Goal: Transaction & Acquisition: Purchase product/service

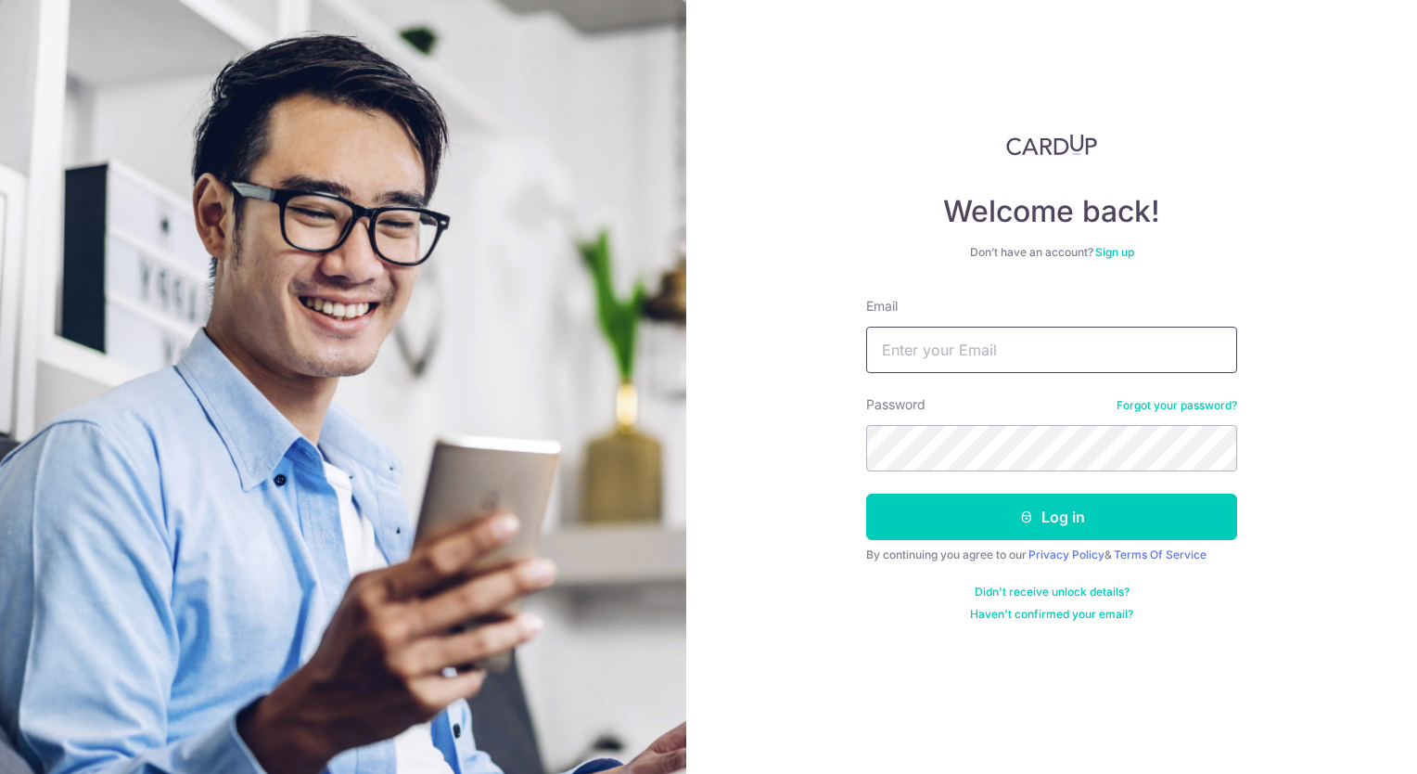
click at [1036, 342] on input "Email" at bounding box center [1051, 349] width 371 height 46
type input "[EMAIL_ADDRESS][DOMAIN_NAME]"
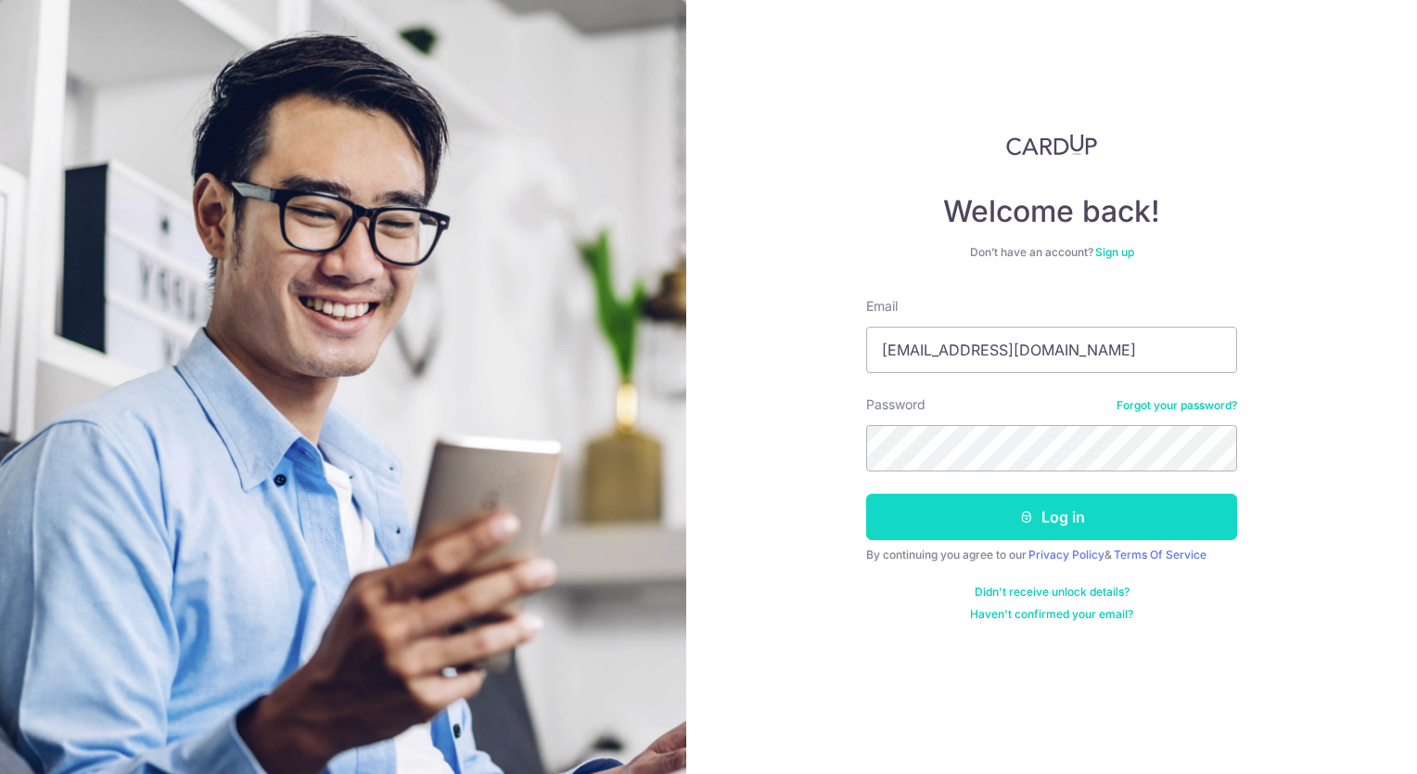
click at [1061, 517] on button "Log in" at bounding box center [1051, 516] width 371 height 46
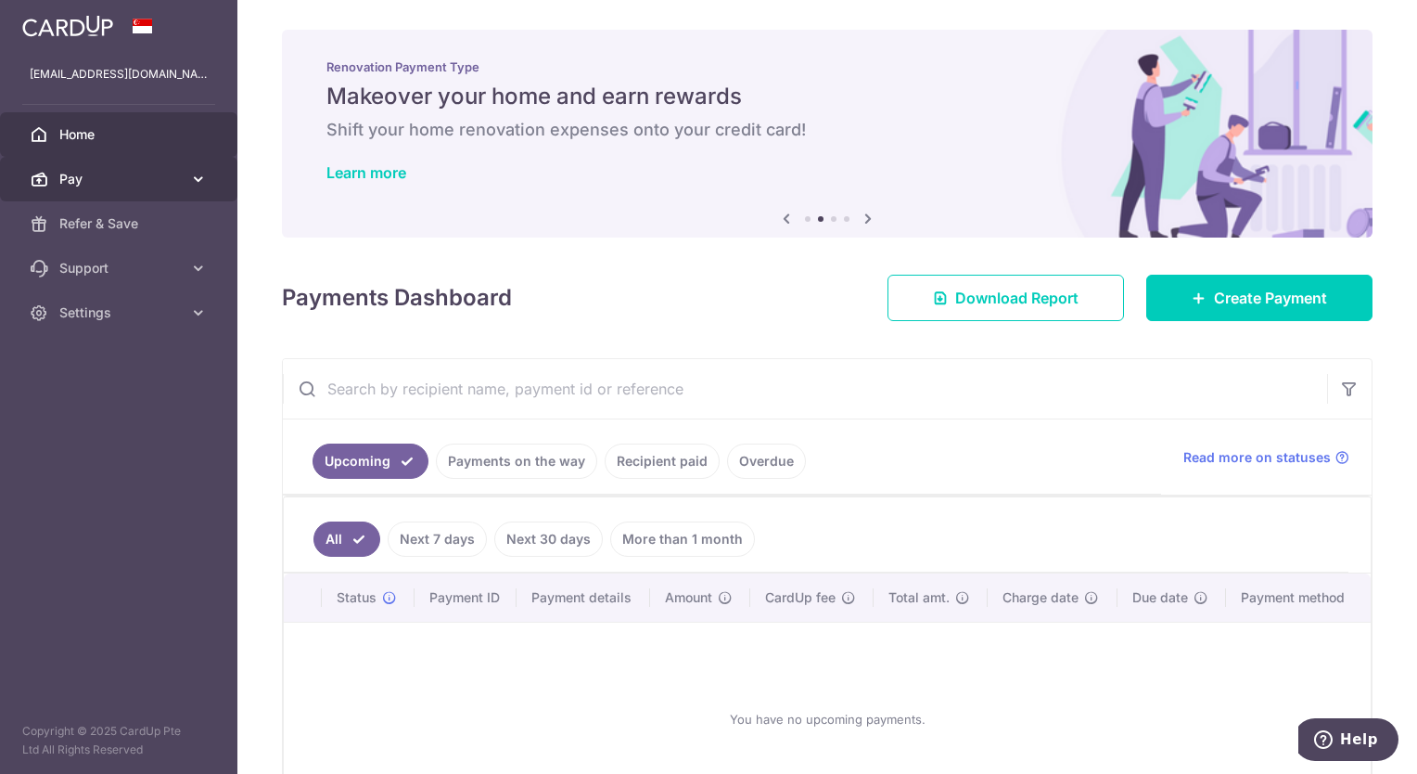
click at [204, 177] on icon at bounding box center [198, 179] width 19 height 19
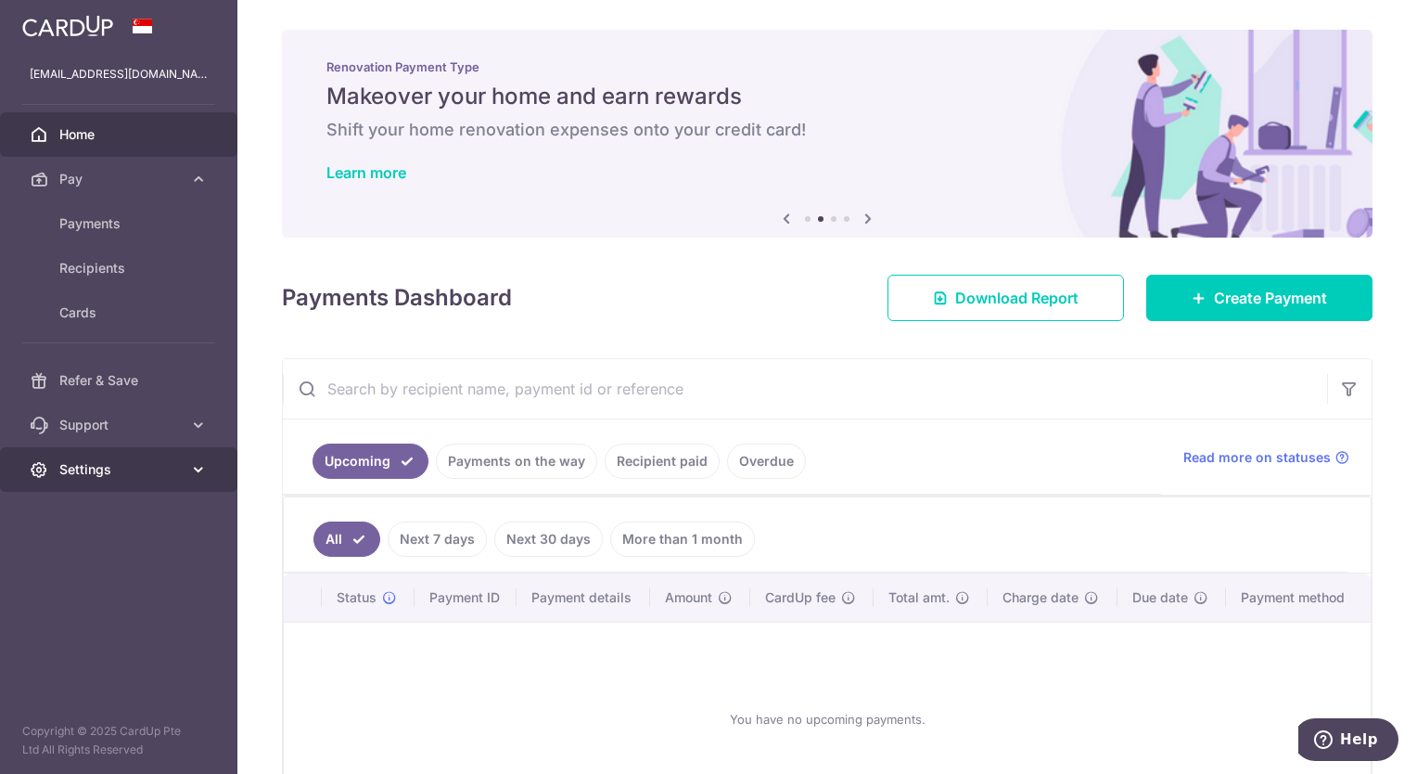
click at [196, 466] on icon at bounding box center [198, 469] width 19 height 19
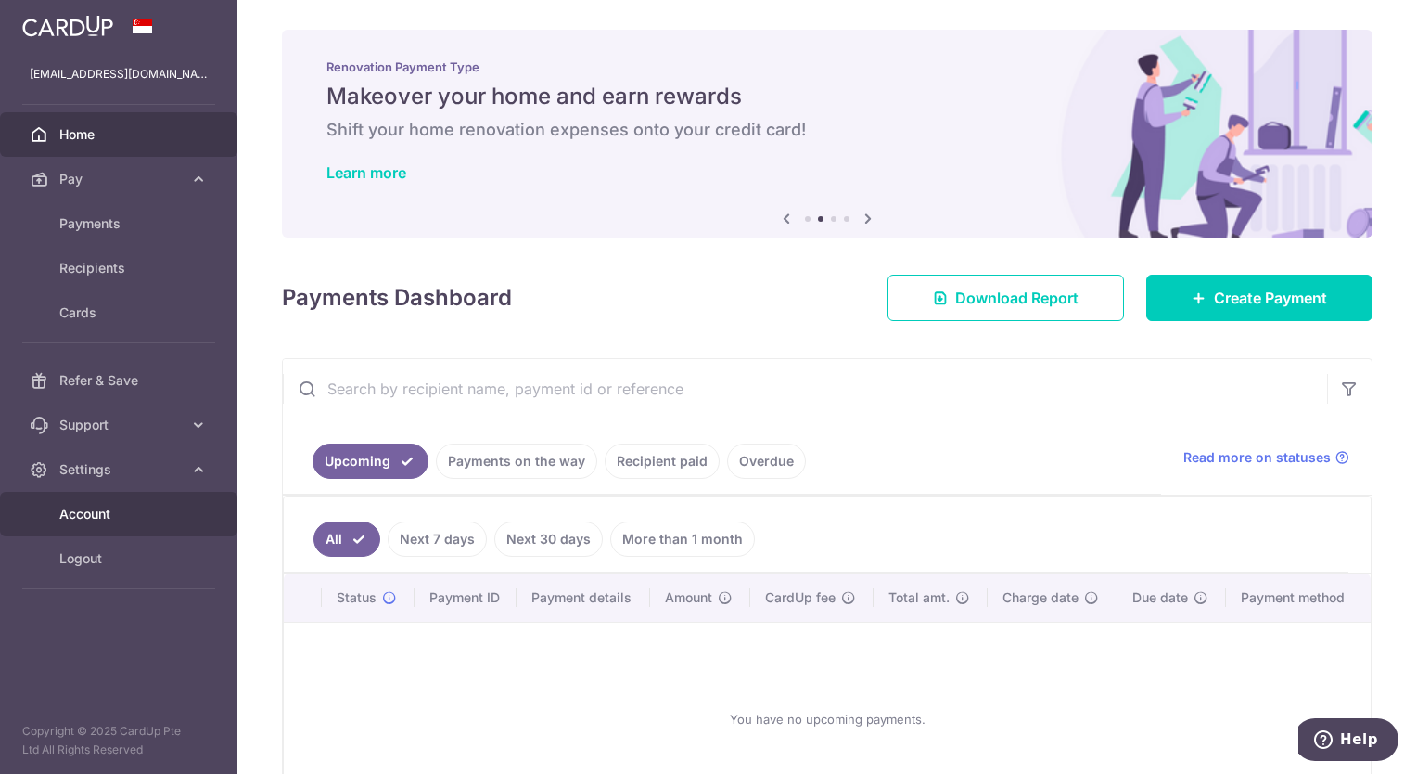
click at [167, 510] on span "Account" at bounding box center [120, 514] width 122 height 19
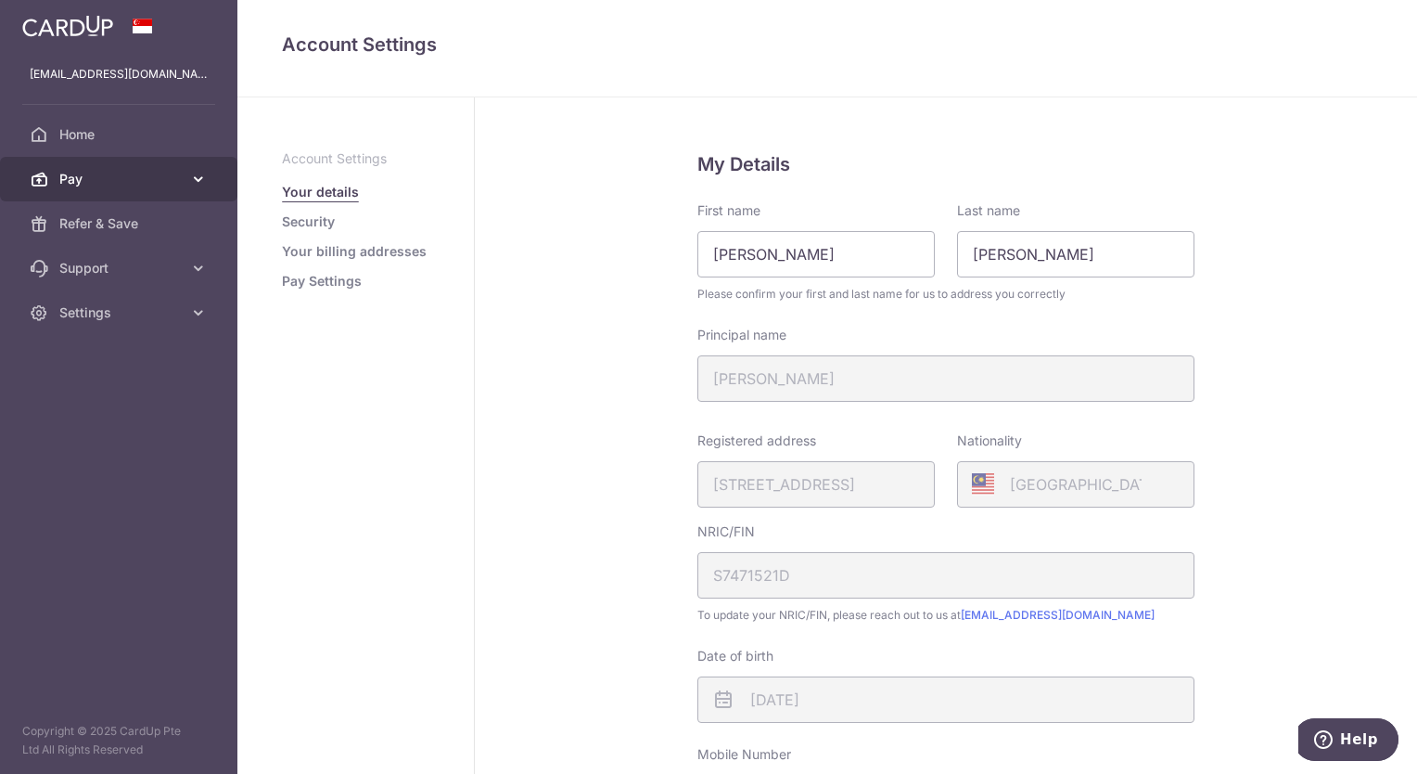
click at [197, 173] on icon at bounding box center [198, 179] width 19 height 19
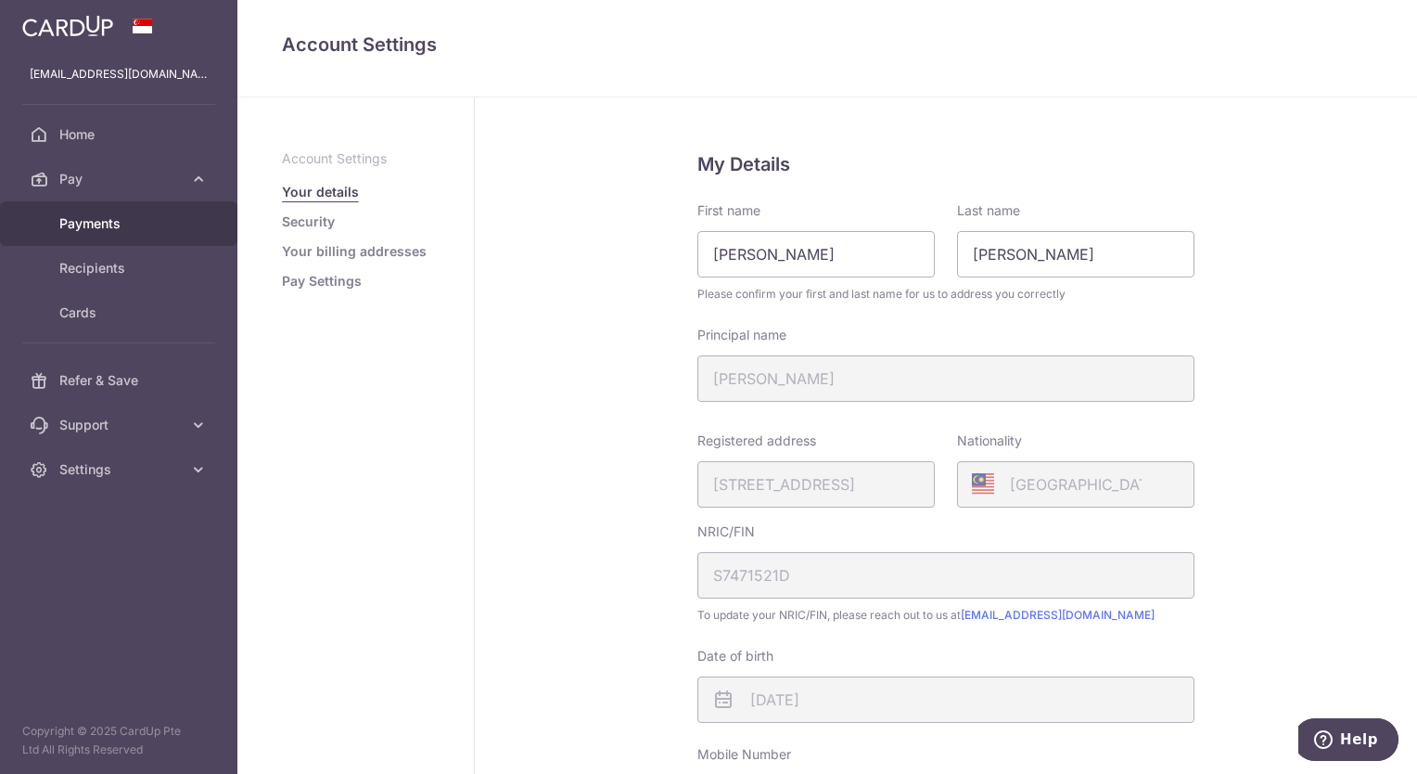
click at [163, 232] on link "Payments" at bounding box center [118, 223] width 237 height 45
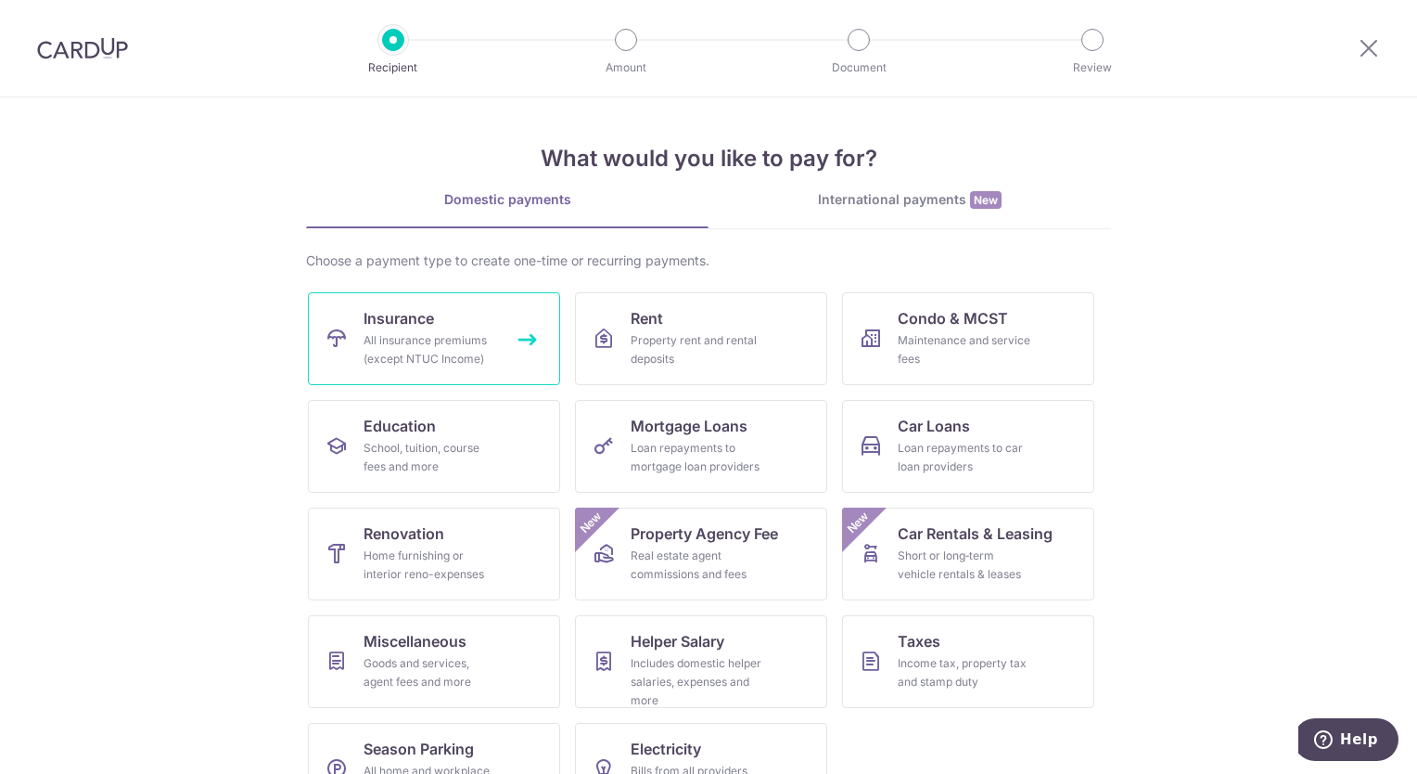
click at [461, 314] on link "Insurance All insurance premiums (except NTUC Income)" at bounding box center [434, 338] width 252 height 93
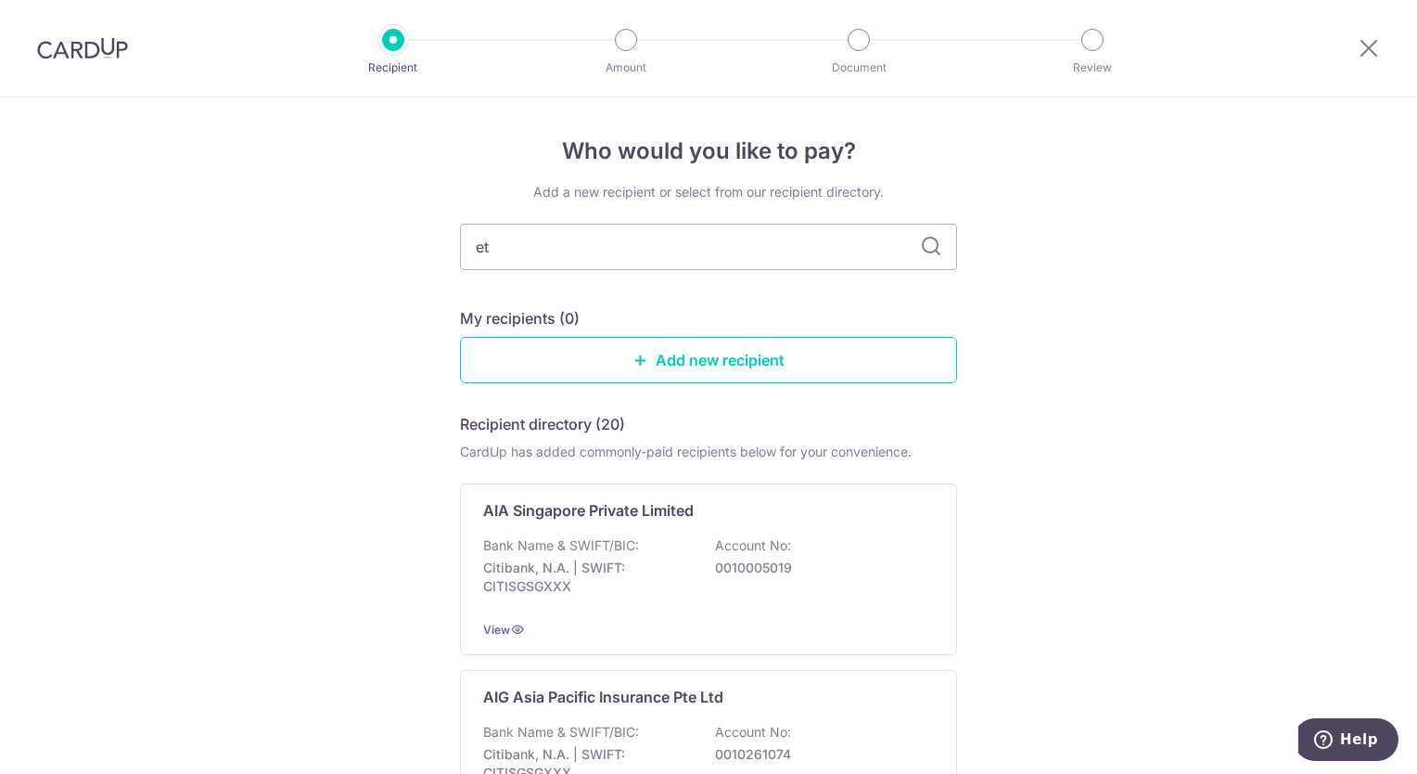
type input "eti"
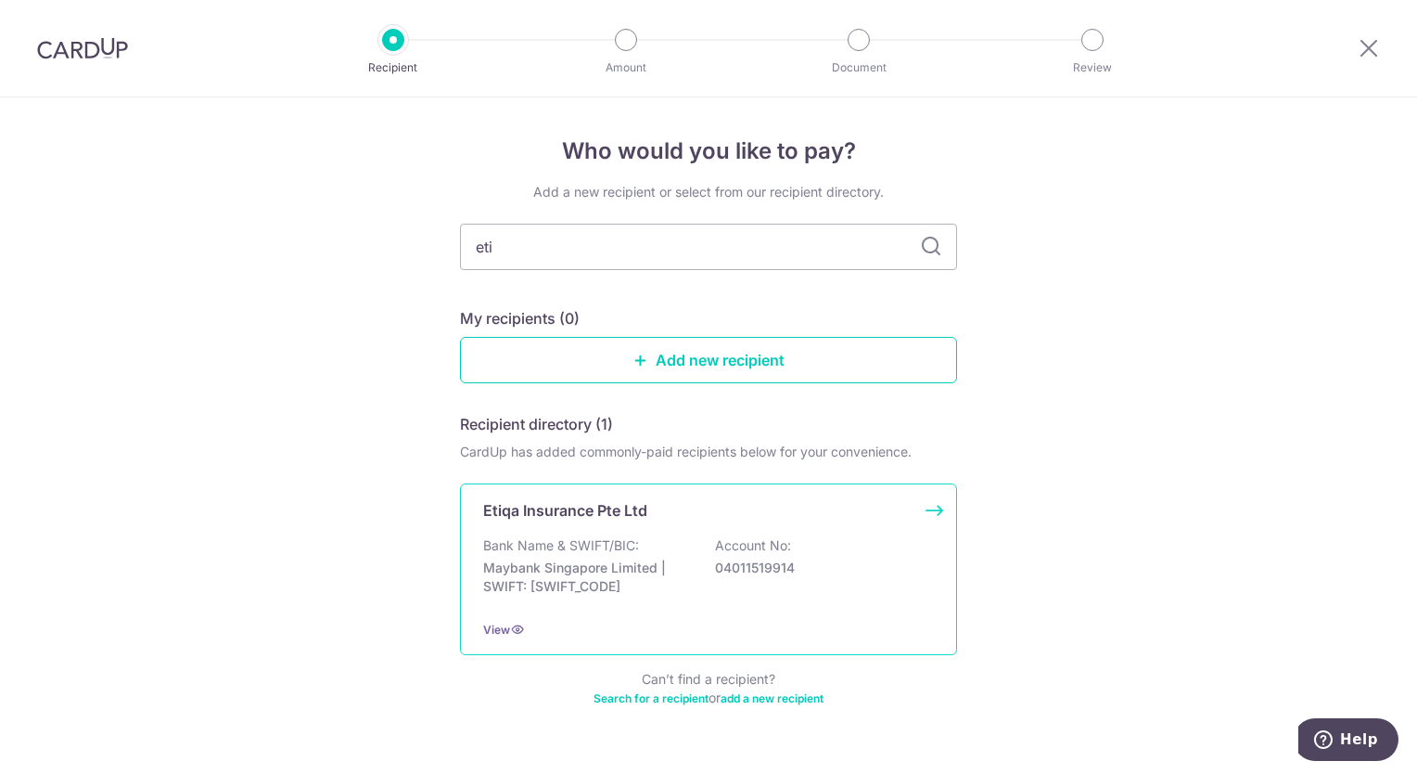
click at [626, 529] on div "Etiqa Insurance Pte Ltd Bank Name & SWIFT/BIC: Maybank Singapore Limited | SWIF…" at bounding box center [708, 569] width 497 height 172
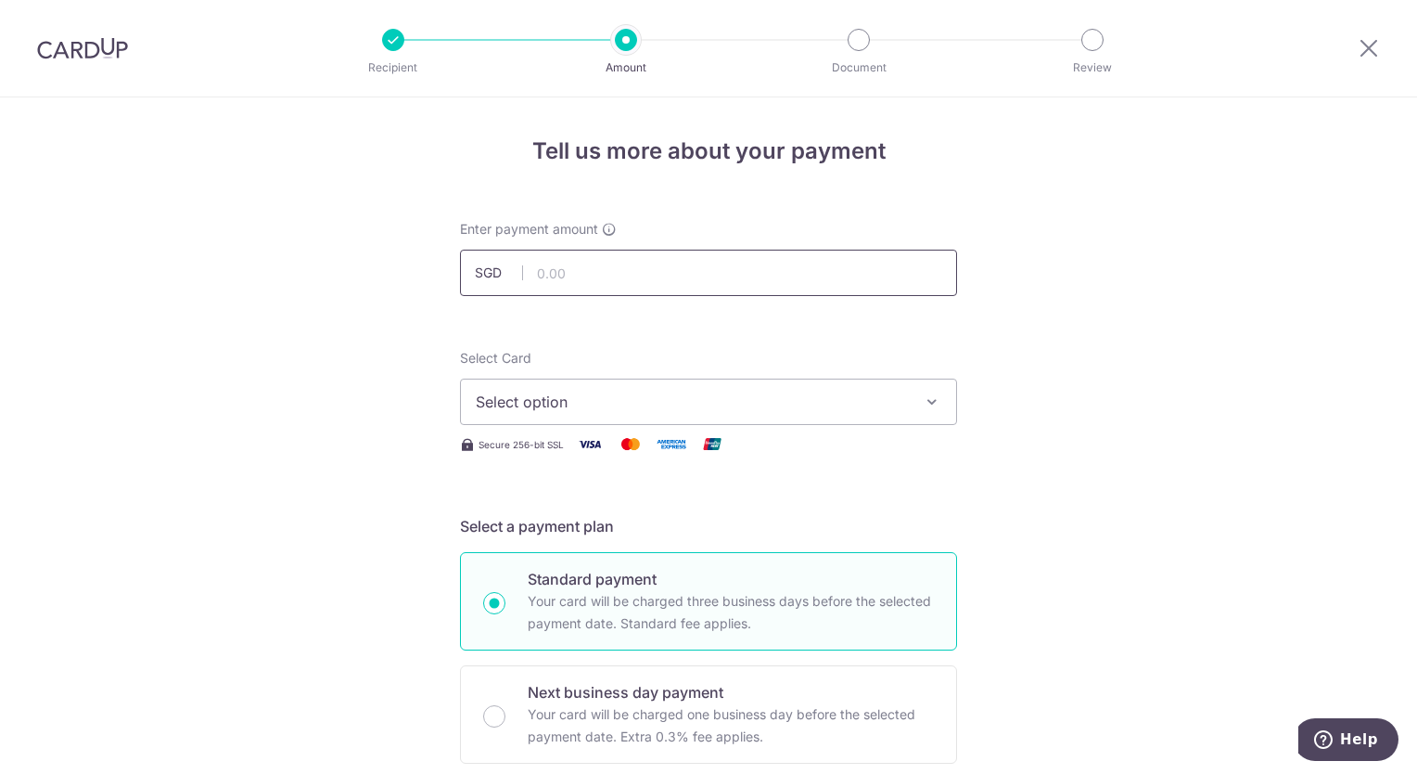
click at [736, 261] on input "text" at bounding box center [708, 273] width 497 height 46
type input "36,000.00"
click at [926, 403] on icon "button" at bounding box center [932, 401] width 19 height 19
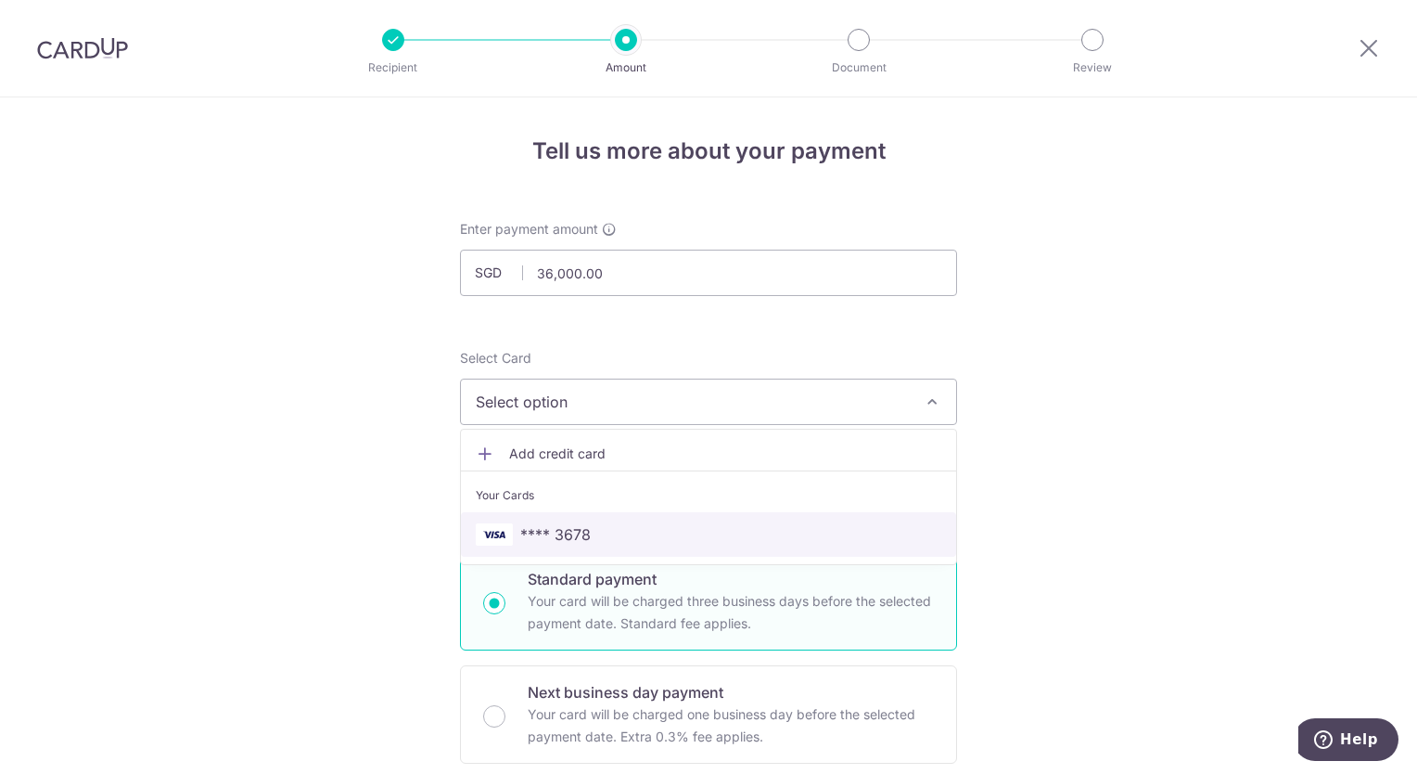
click at [908, 525] on span "**** 3678" at bounding box center [709, 534] width 466 height 22
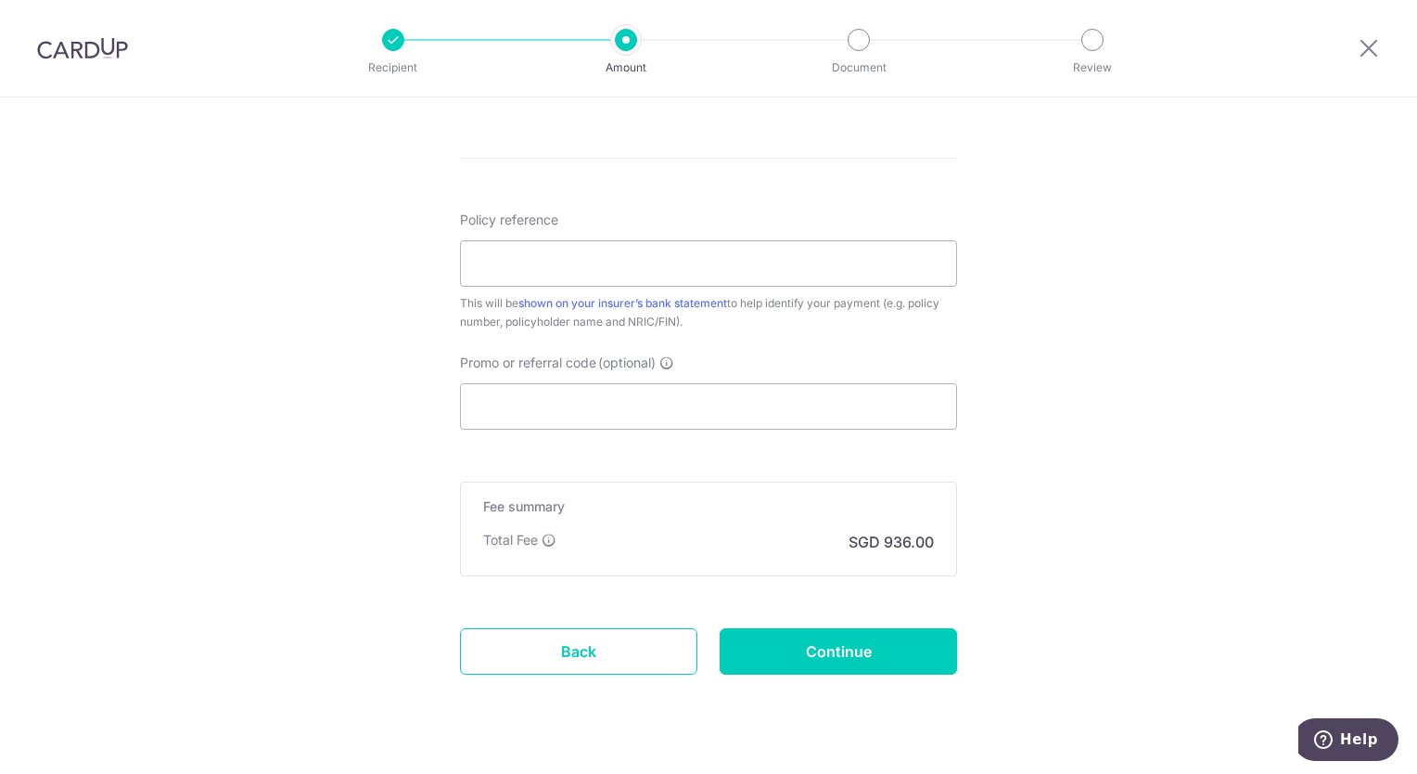
scroll to position [999, 0]
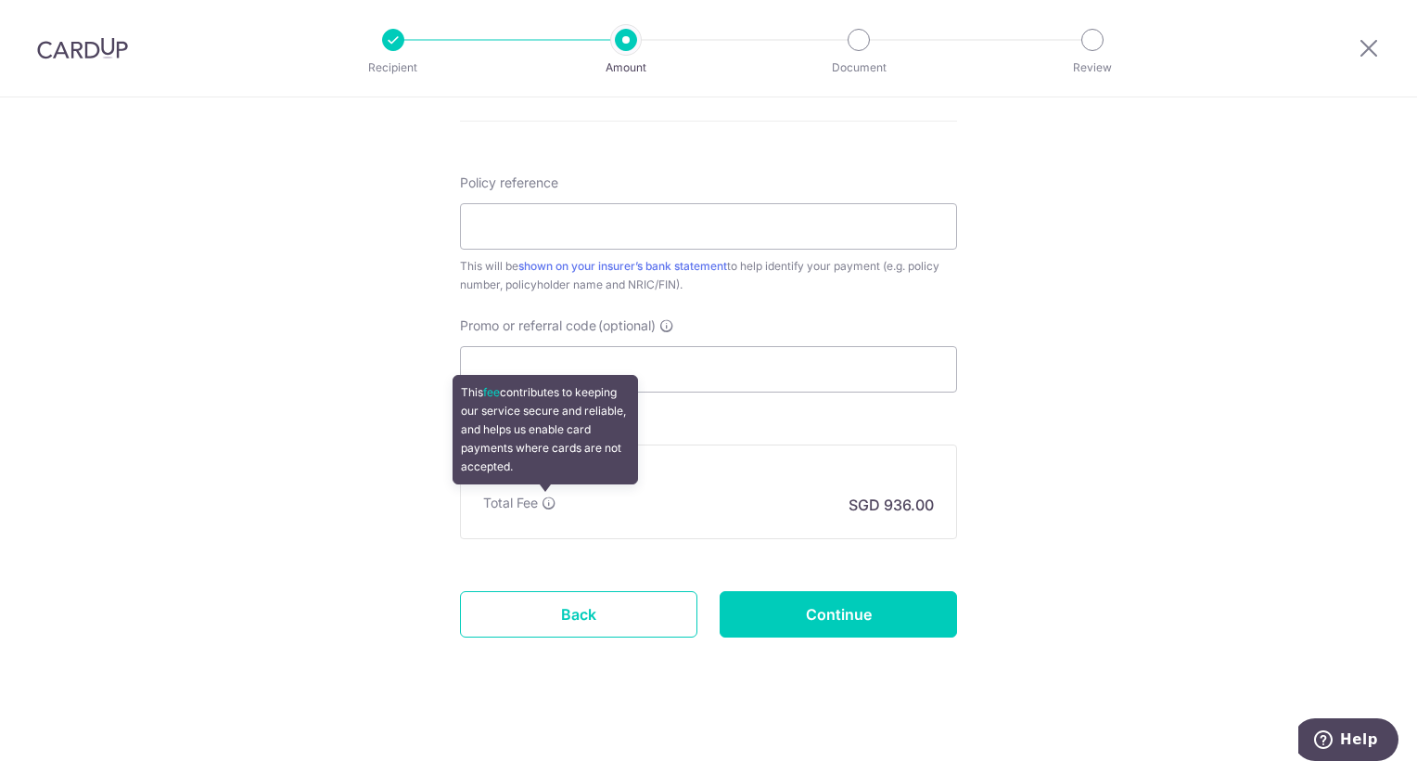
click at [549, 506] on icon at bounding box center [549, 502] width 15 height 15
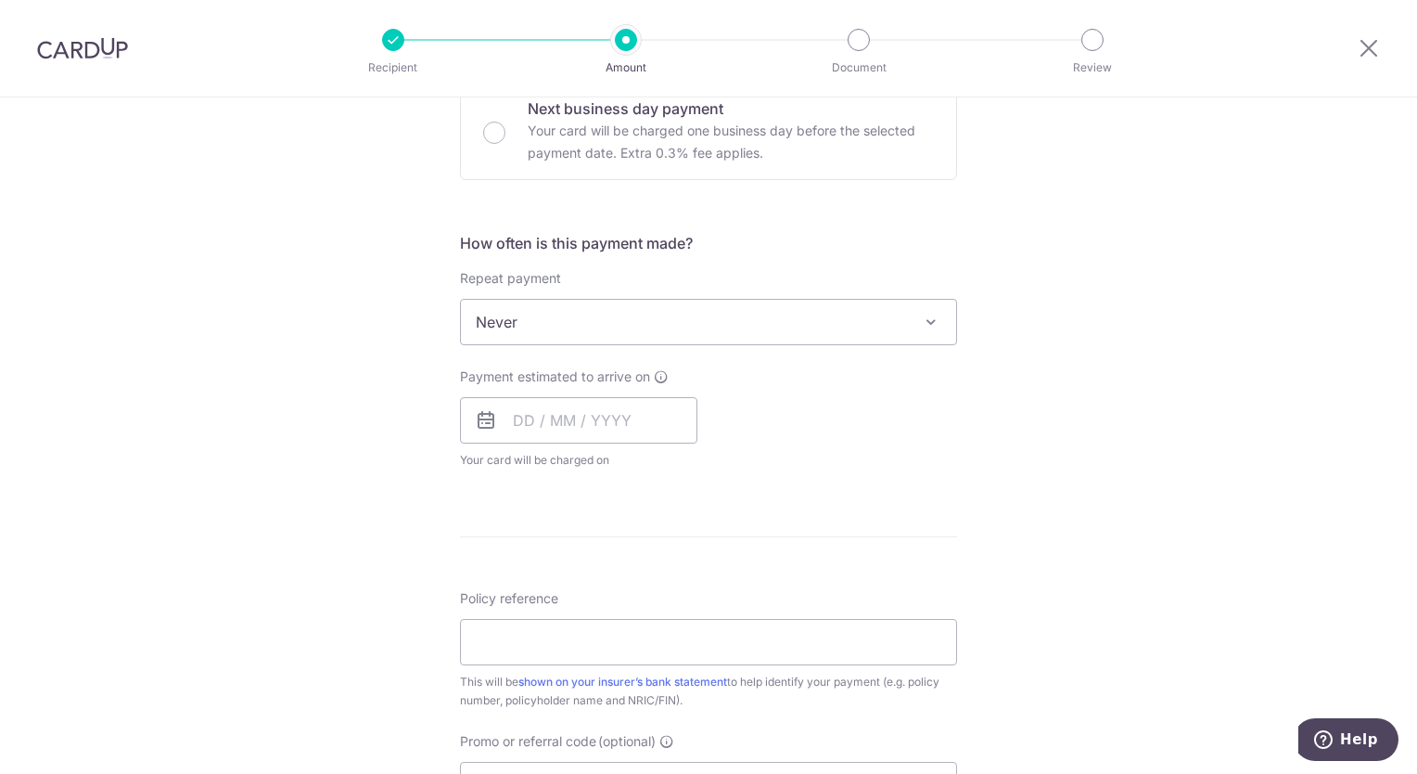
scroll to position [0, 0]
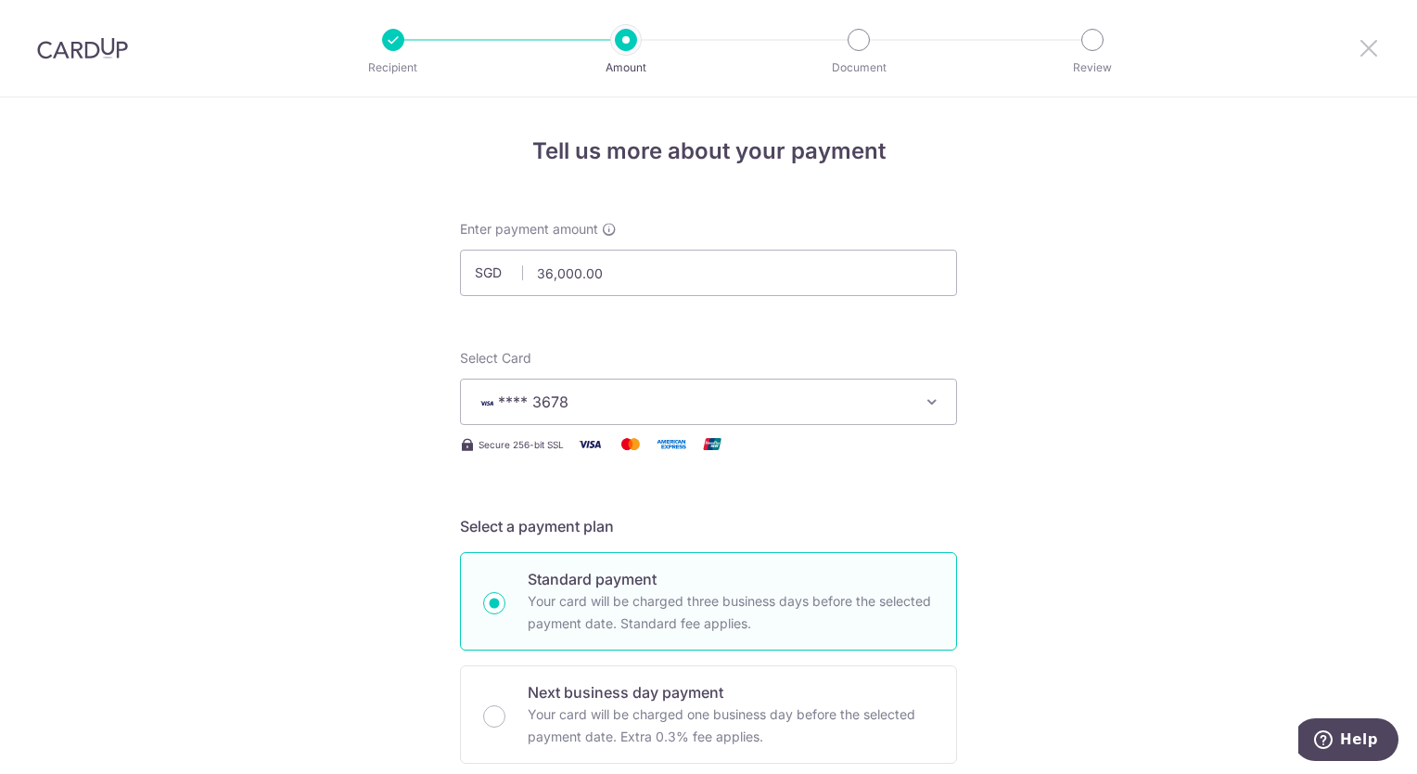
click at [1368, 49] on icon at bounding box center [1369, 47] width 22 height 23
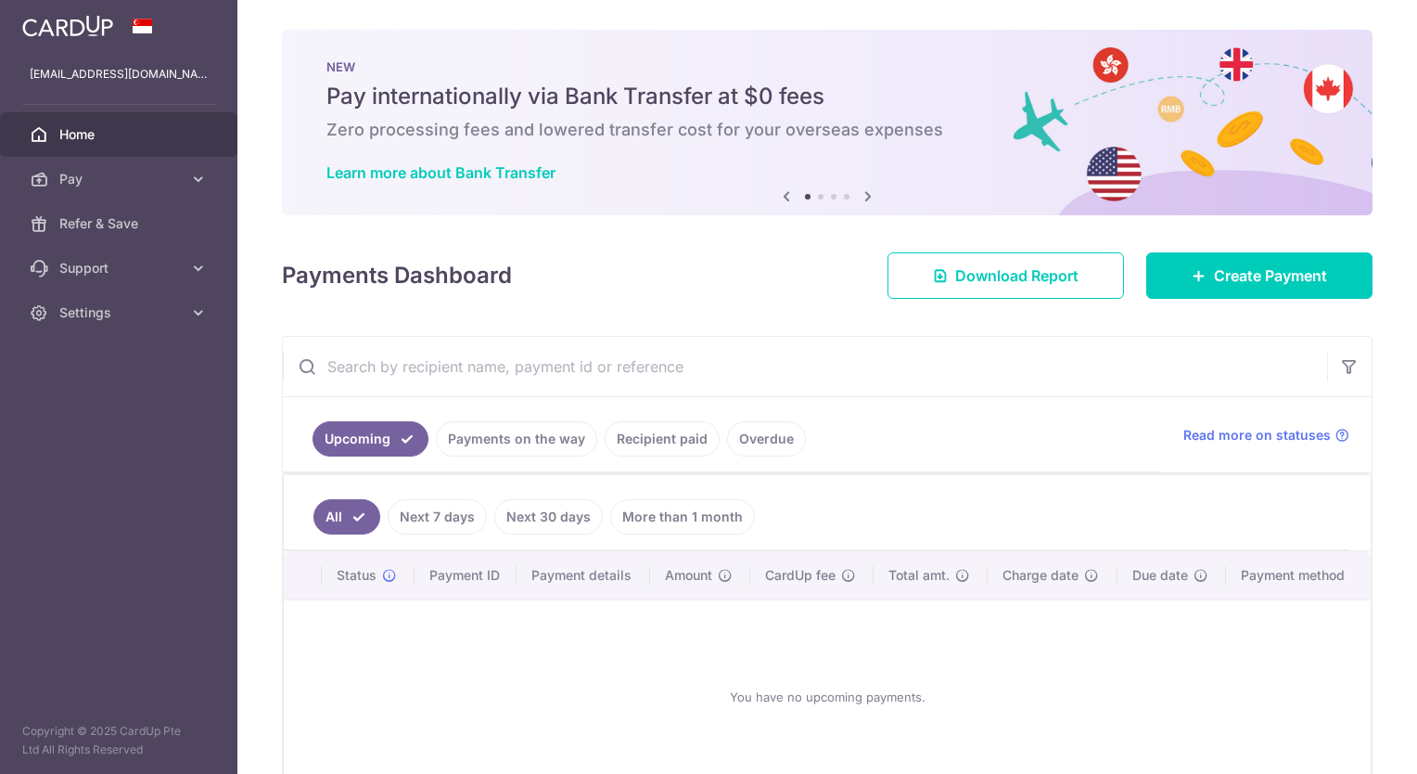
click at [129, 128] on span "Home" at bounding box center [120, 134] width 122 height 19
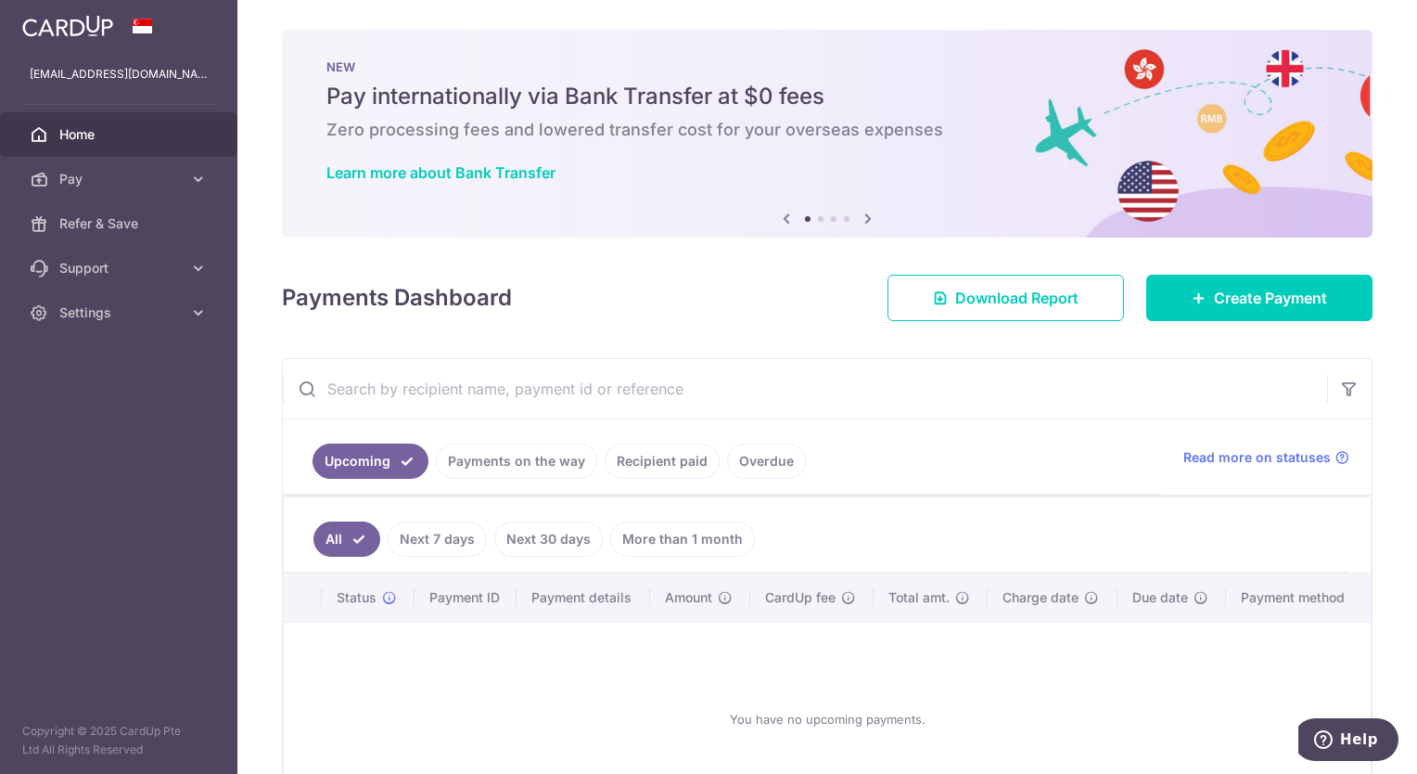
click at [864, 217] on icon at bounding box center [868, 218] width 22 height 23
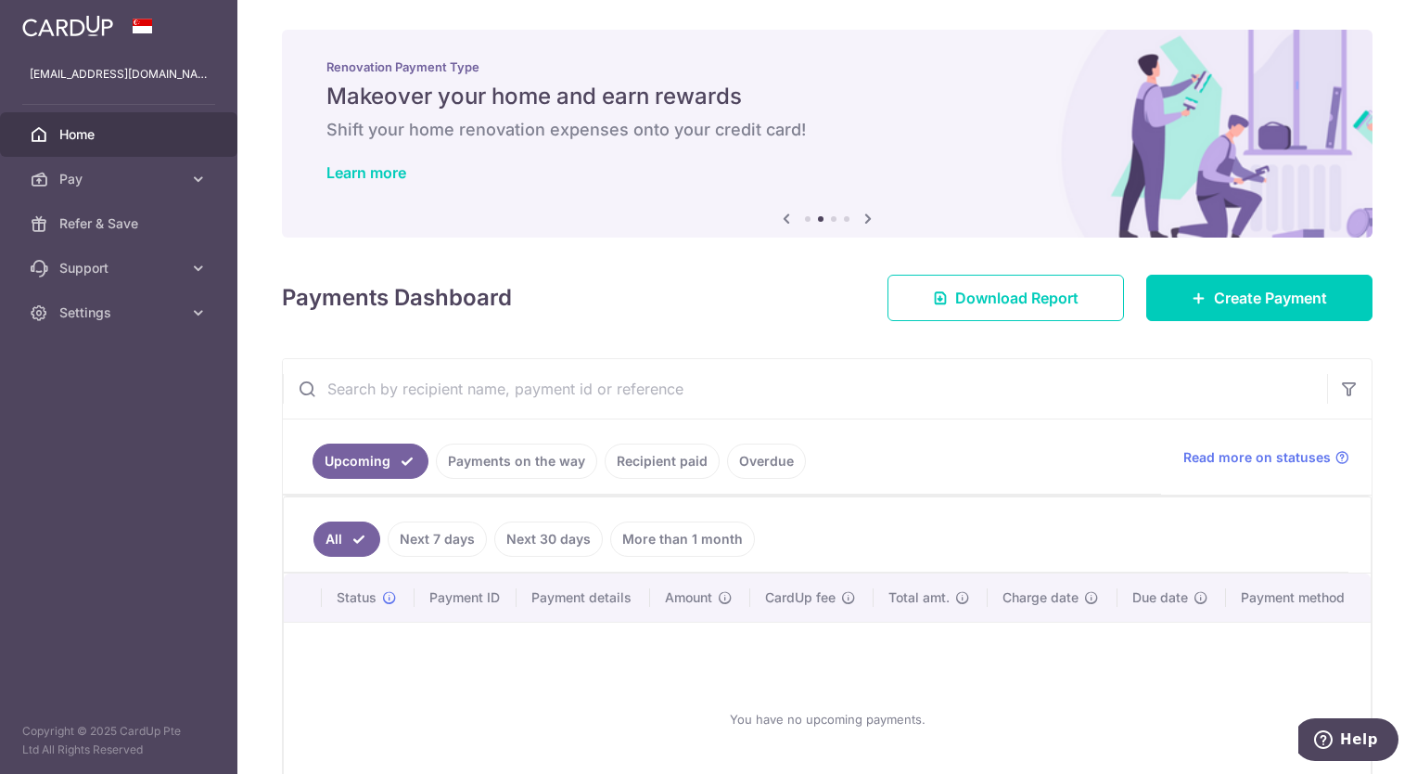
click at [864, 217] on icon at bounding box center [868, 218] width 22 height 23
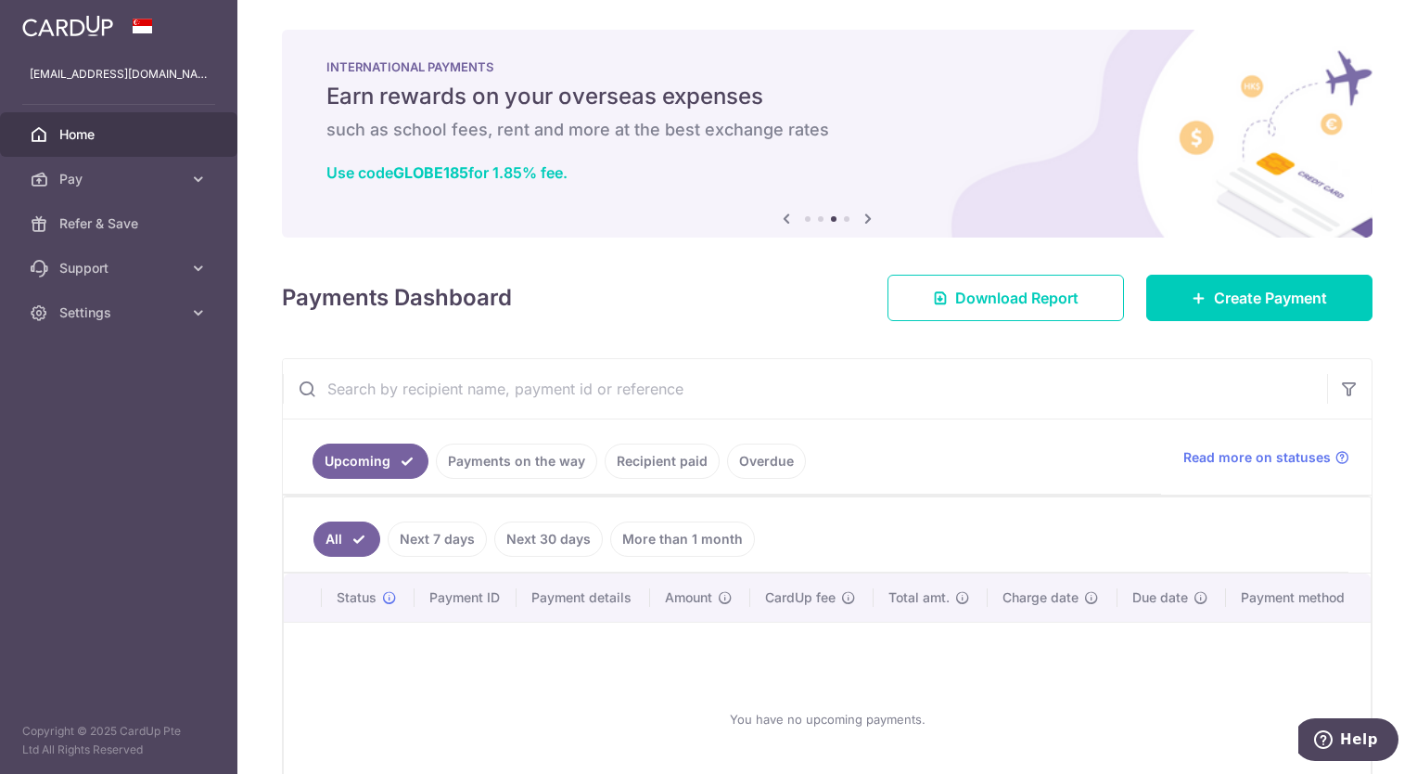
click at [864, 217] on icon at bounding box center [868, 218] width 22 height 23
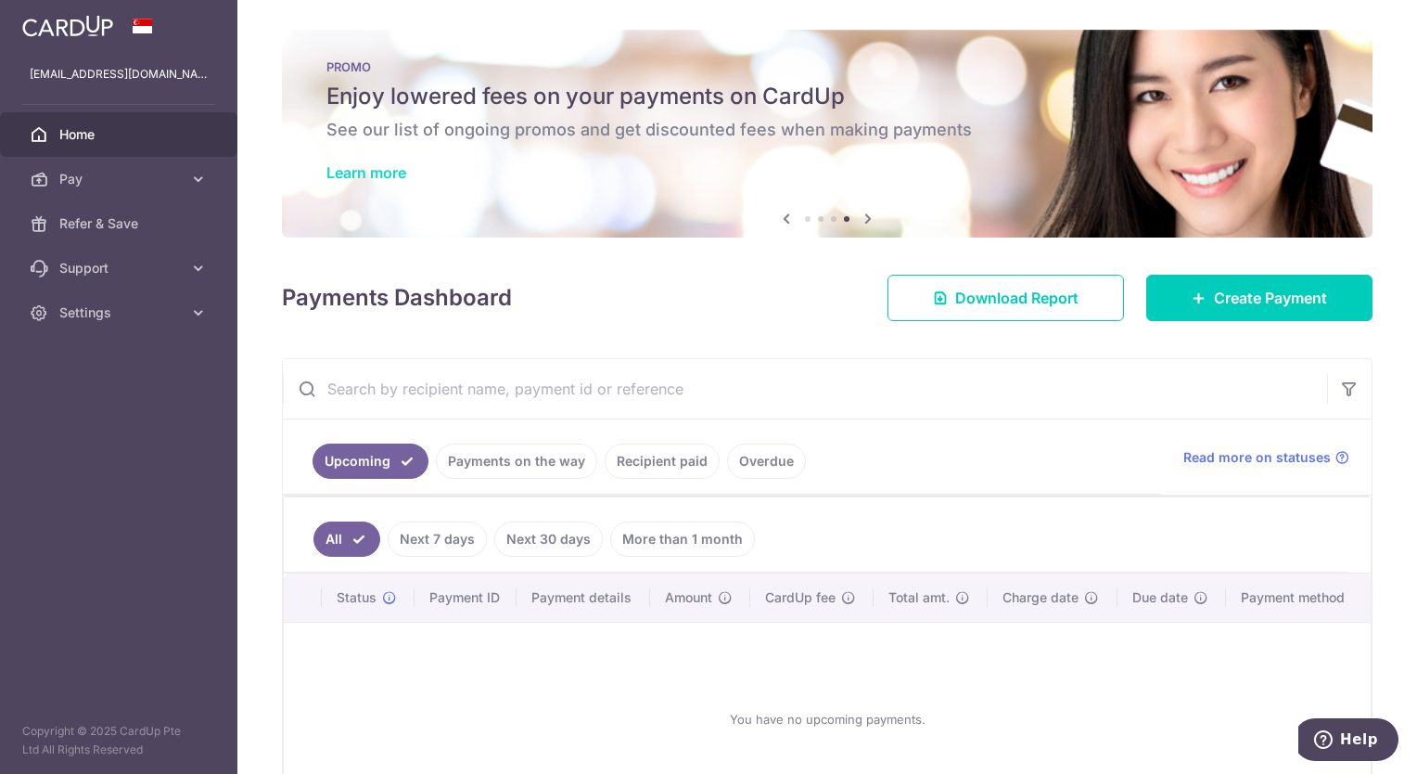
click at [389, 164] on link "Learn more" at bounding box center [366, 172] width 80 height 19
